Goal: Navigation & Orientation: Go to known website

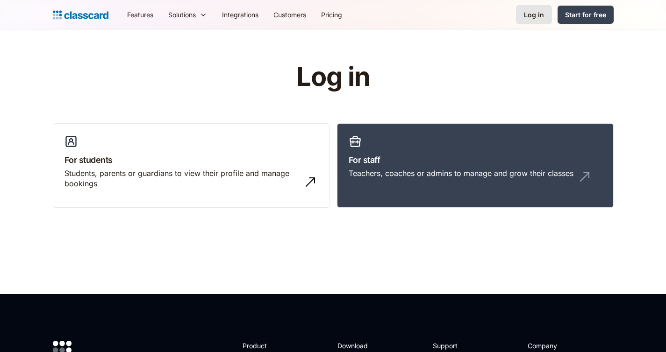
click at [536, 15] on div "Log in" at bounding box center [534, 15] width 20 height 10
click at [535, 17] on div "Log in" at bounding box center [534, 15] width 20 height 10
click at [489, 150] on link "For staff Teachers, coaches or admins to manage and grow their classes" at bounding box center [475, 165] width 277 height 85
